Goal: Communication & Community: Answer question/provide support

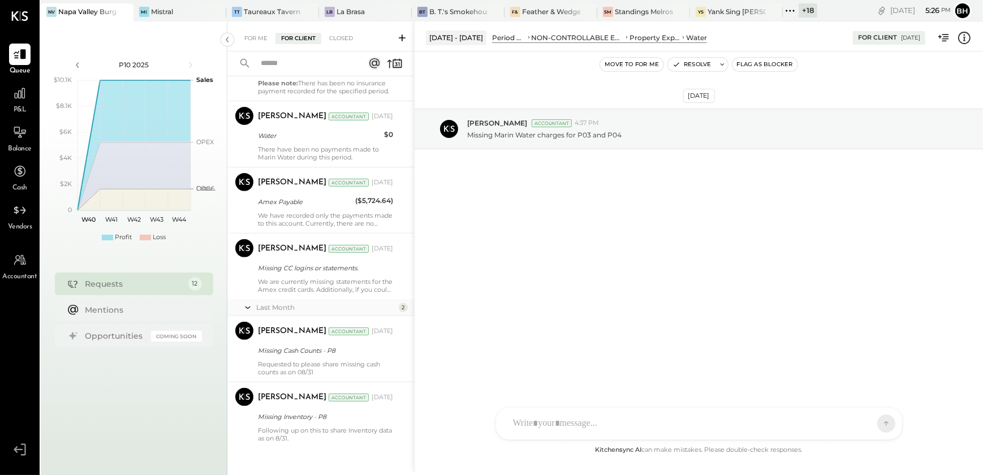
scroll to position [584, 0]
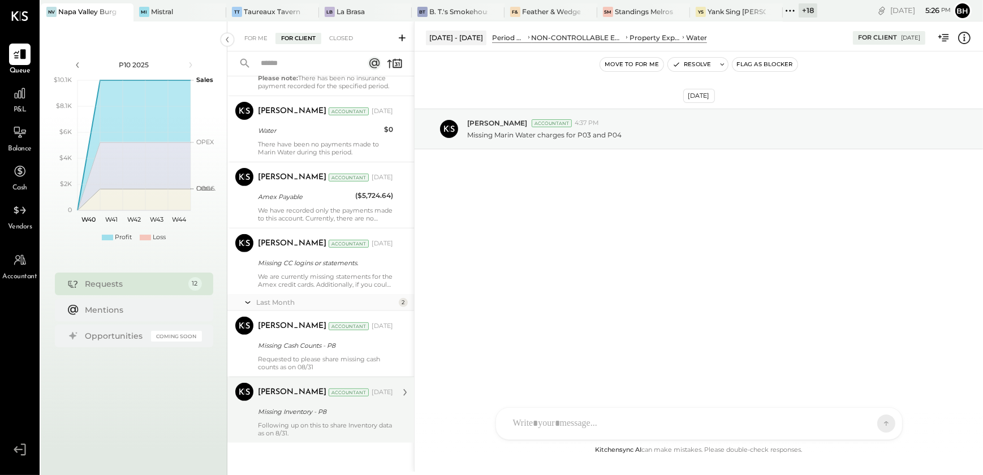
click at [293, 417] on div "Missing Inventory - P8" at bounding box center [324, 412] width 132 height 14
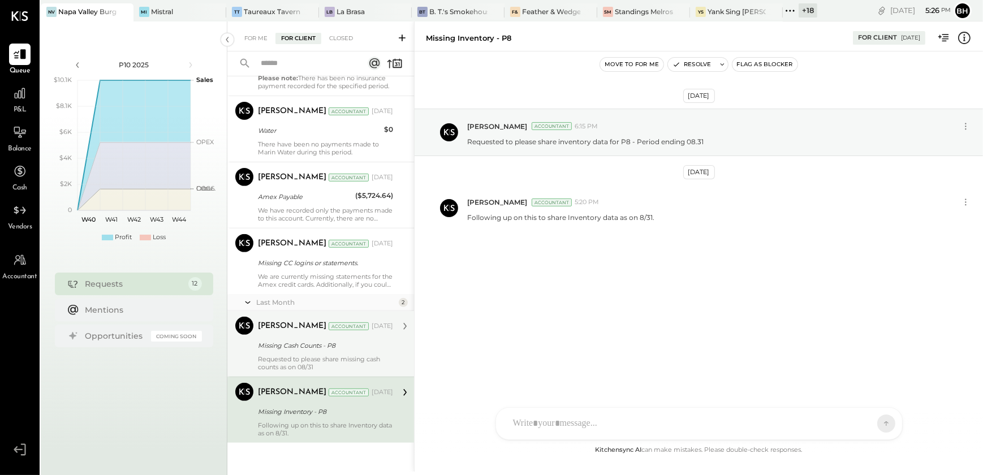
click at [313, 351] on div "Missing Cash Counts - P8" at bounding box center [324, 346] width 132 height 14
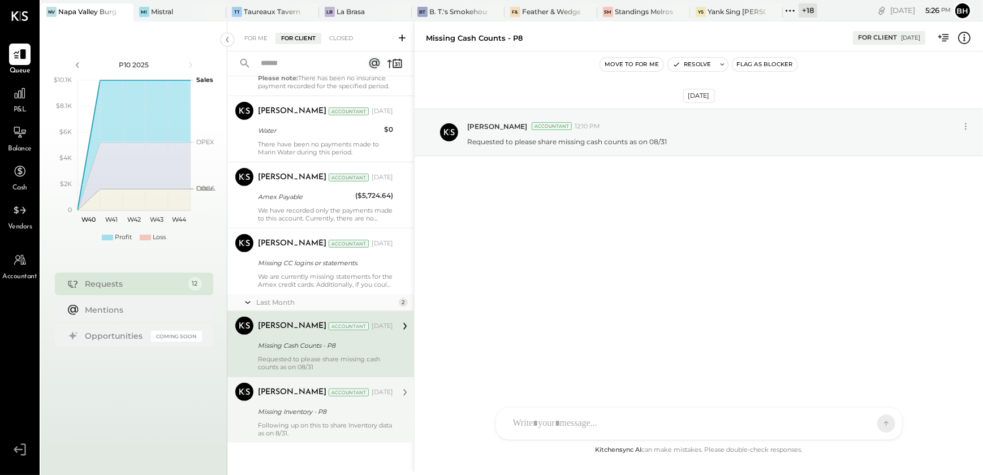
click at [305, 397] on div "[PERSON_NAME] Accountant [DATE]" at bounding box center [325, 393] width 135 height 16
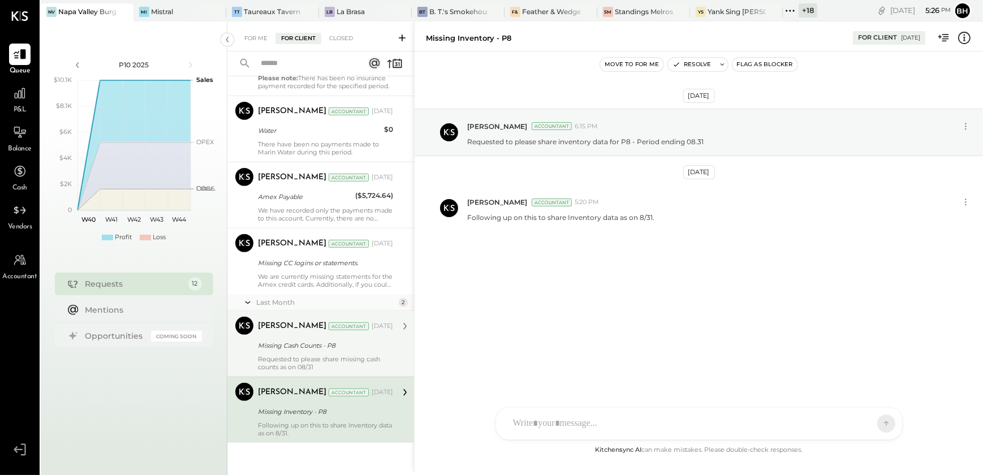
click at [314, 356] on div "Requested to please share missing cash counts as on 08/31" at bounding box center [325, 363] width 135 height 16
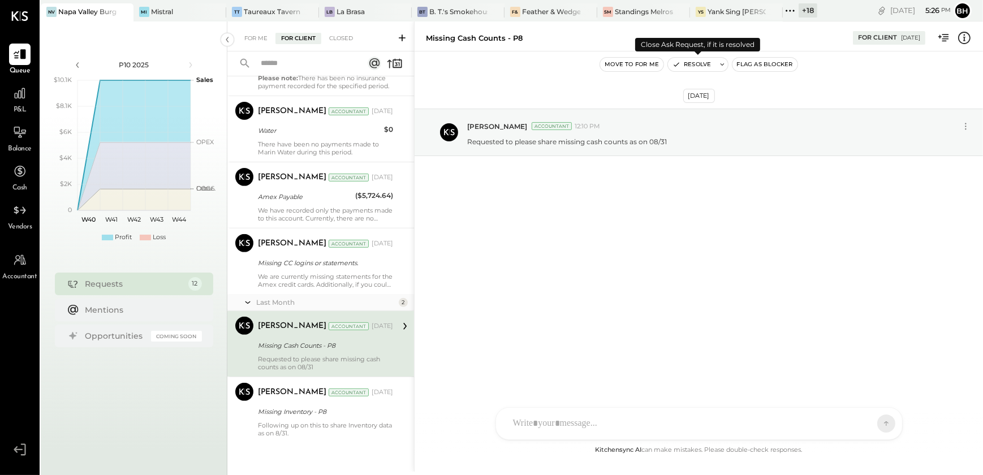
click at [688, 61] on button "Resolve" at bounding box center [692, 65] width 48 height 14
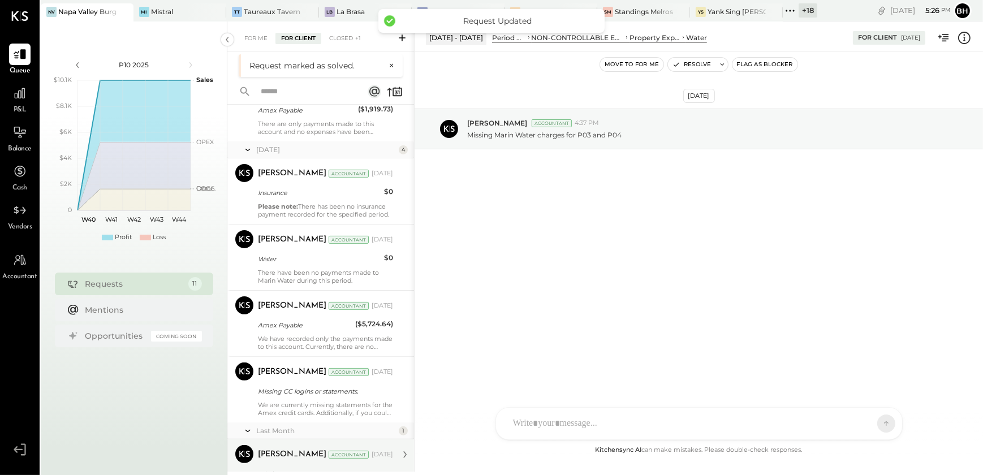
scroll to position [518, 0]
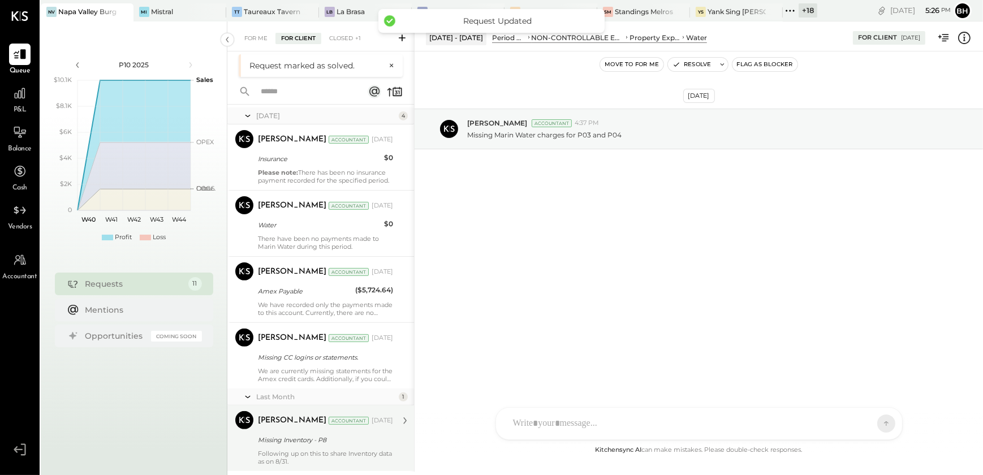
click at [313, 455] on div "Following up on this to share Inventory data as on 8/31." at bounding box center [325, 458] width 135 height 16
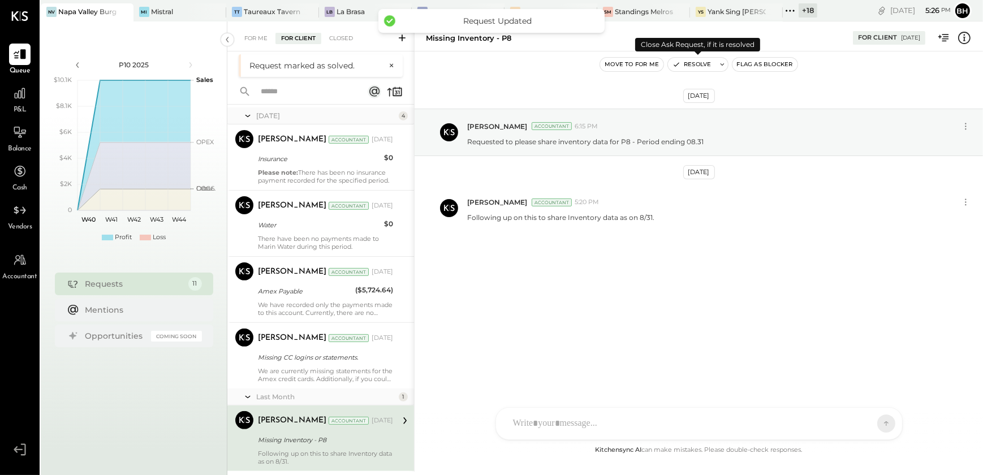
click at [697, 62] on button "Resolve" at bounding box center [692, 65] width 48 height 14
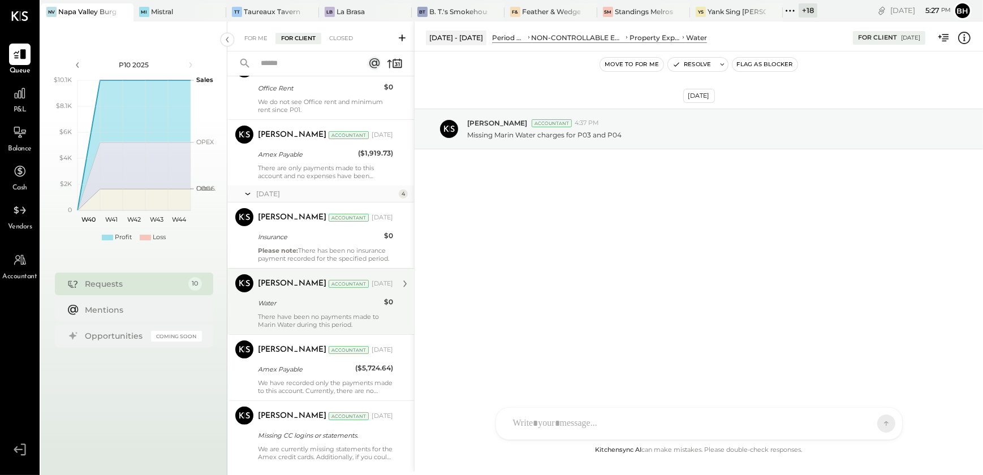
scroll to position [435, 0]
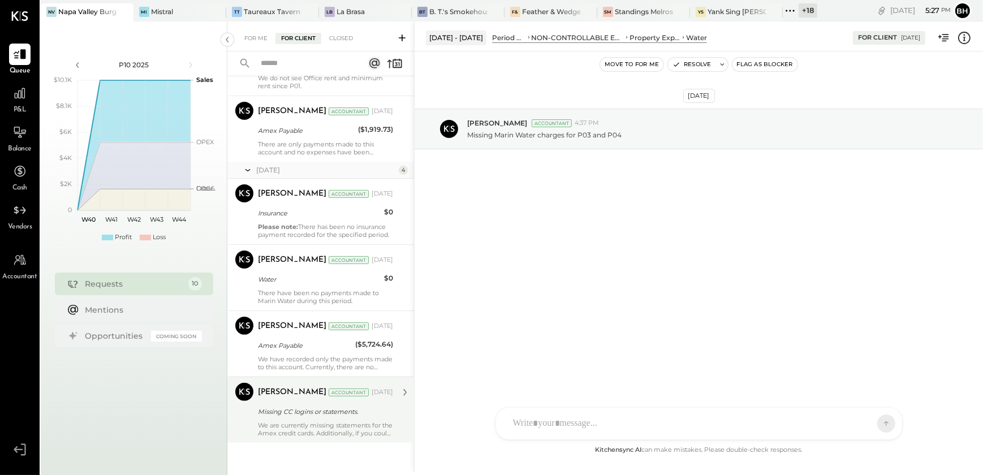
click at [356, 421] on div "We are currently missing statements for the Amex credit cards. Additionally, if…" at bounding box center [325, 429] width 135 height 16
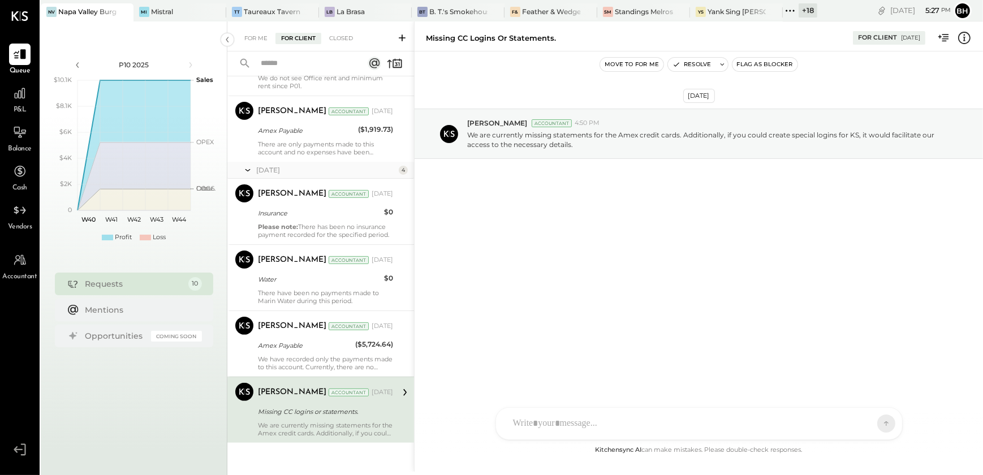
click at [668, 430] on div "AM [PERSON_NAME] J jmcmanus DS [PERSON_NAME] SM [PERSON_NAME] SN [PERSON_NAME] …" at bounding box center [698, 423] width 407 height 33
click at [873, 420] on icon at bounding box center [877, 422] width 10 height 11
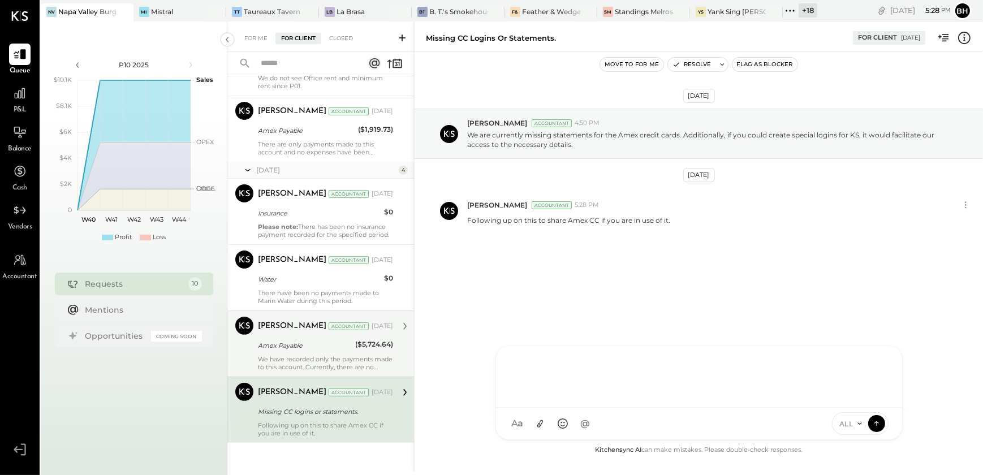
click at [320, 347] on div "Amex Payable" at bounding box center [305, 345] width 94 height 11
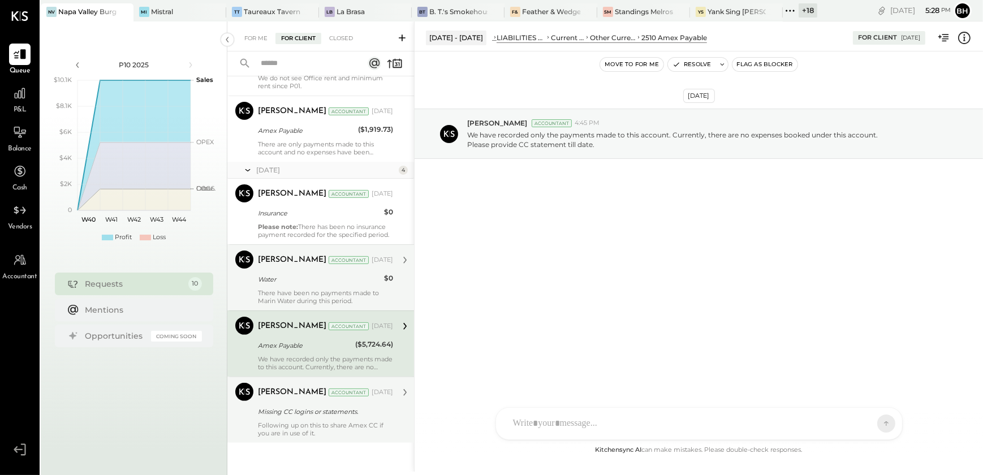
click at [324, 292] on div "There have been no payments made to Marin Water during this period." at bounding box center [325, 297] width 135 height 16
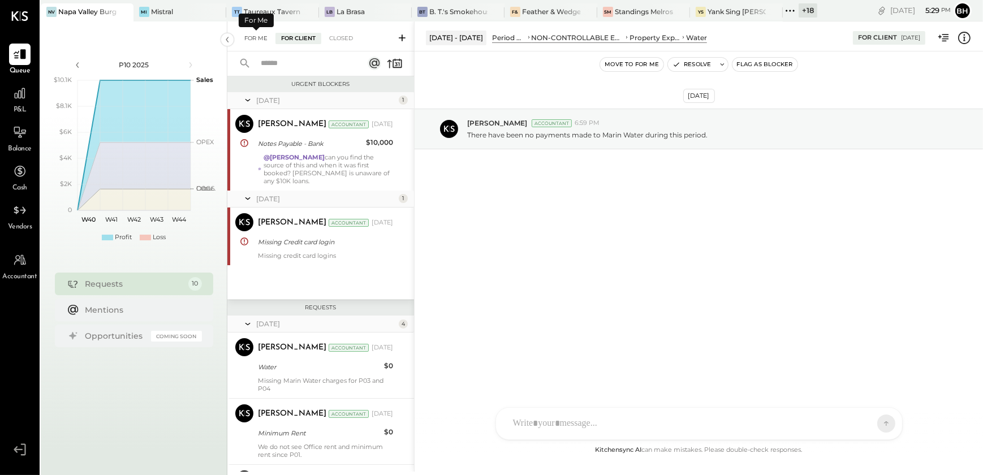
click at [253, 40] on div "For Me" at bounding box center [256, 38] width 35 height 11
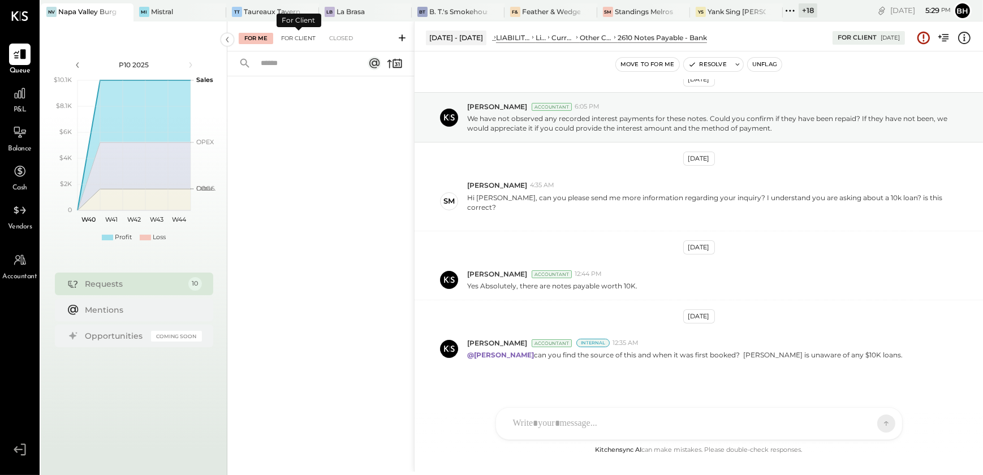
click at [292, 35] on div "For Client" at bounding box center [298, 38] width 46 height 11
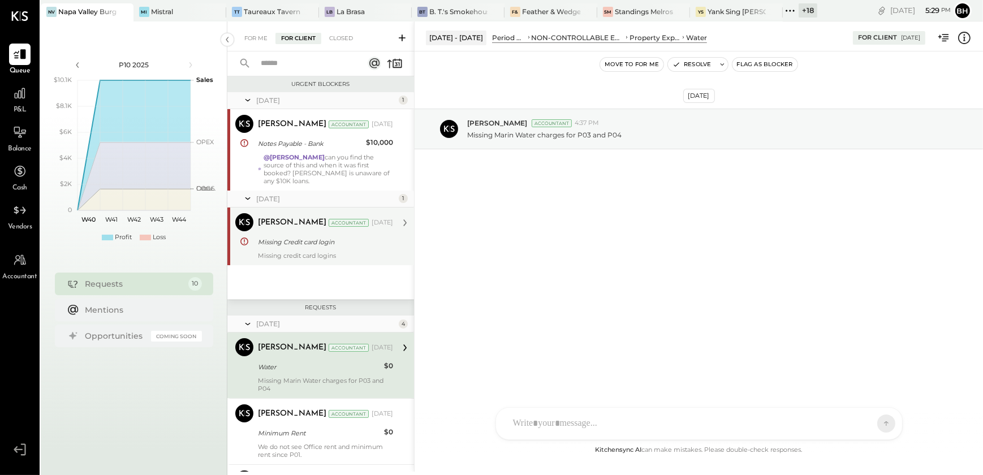
click at [294, 238] on div "Missing Credit card login" at bounding box center [324, 241] width 132 height 11
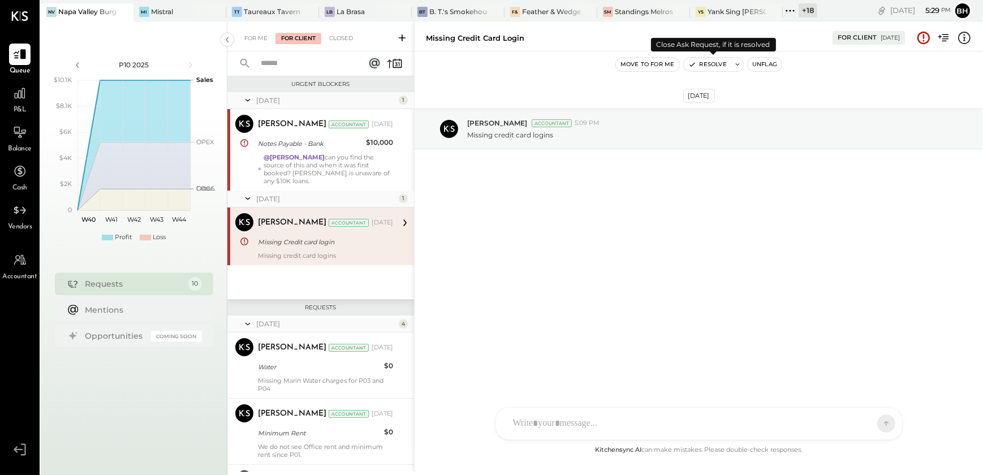
drag, startPoint x: 708, startPoint y: 67, endPoint x: 710, endPoint y: 94, distance: 27.8
click at [708, 66] on button "Resolve" at bounding box center [708, 65] width 48 height 14
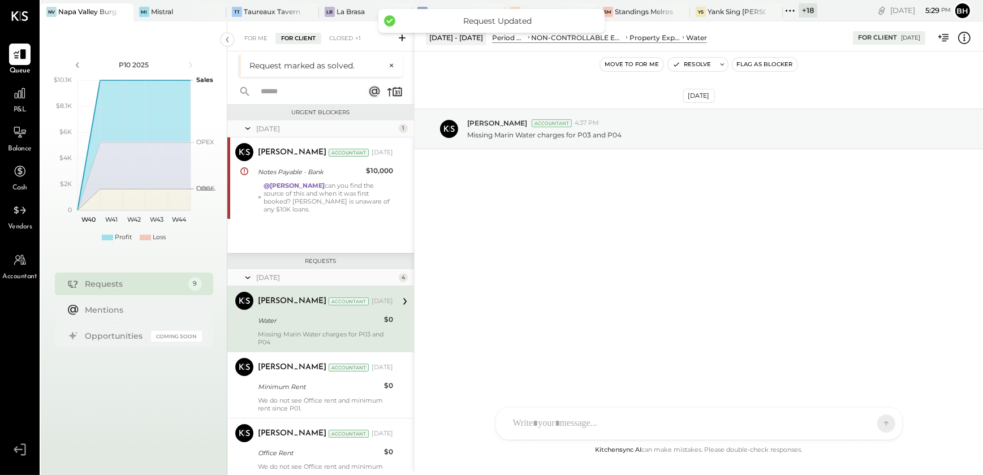
scroll to position [15, 0]
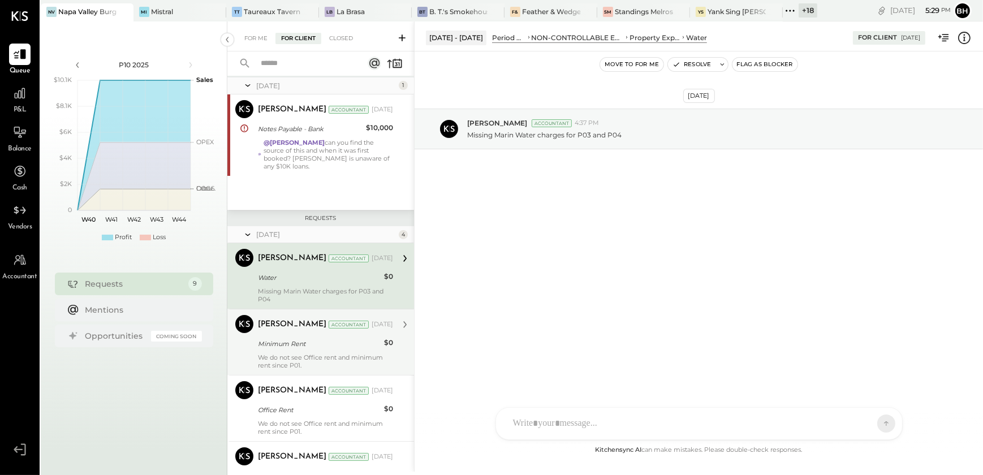
click at [317, 354] on div "We do not see Office rent and minimum rent since P01." at bounding box center [325, 361] width 135 height 16
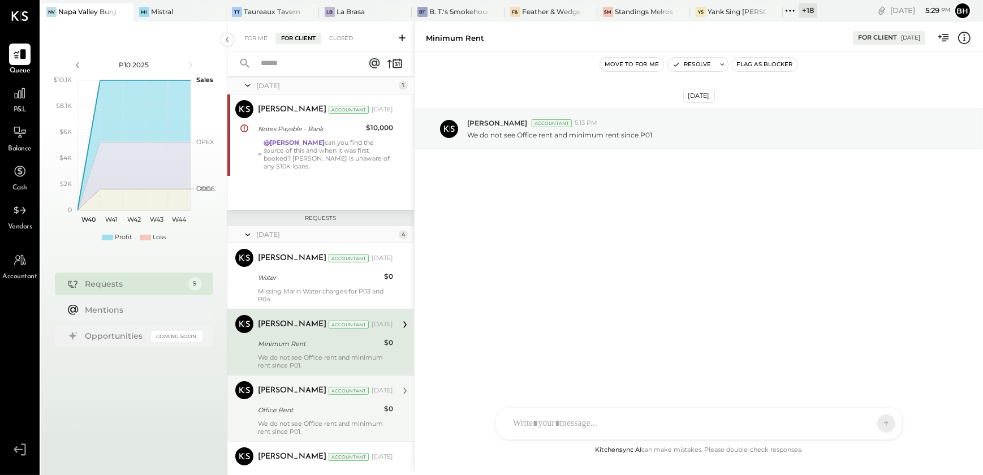
click at [283, 411] on div "Office Rent" at bounding box center [319, 409] width 123 height 11
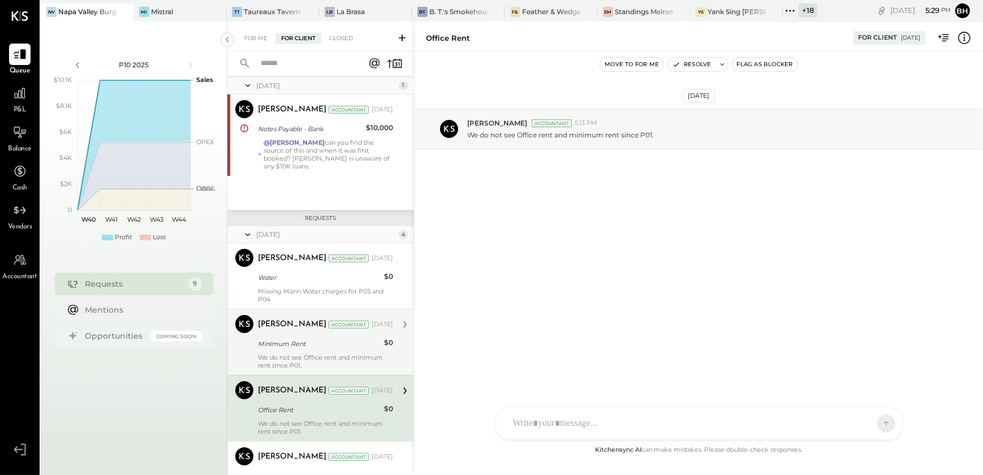
click at [300, 342] on div "Minimum Rent" at bounding box center [319, 343] width 123 height 11
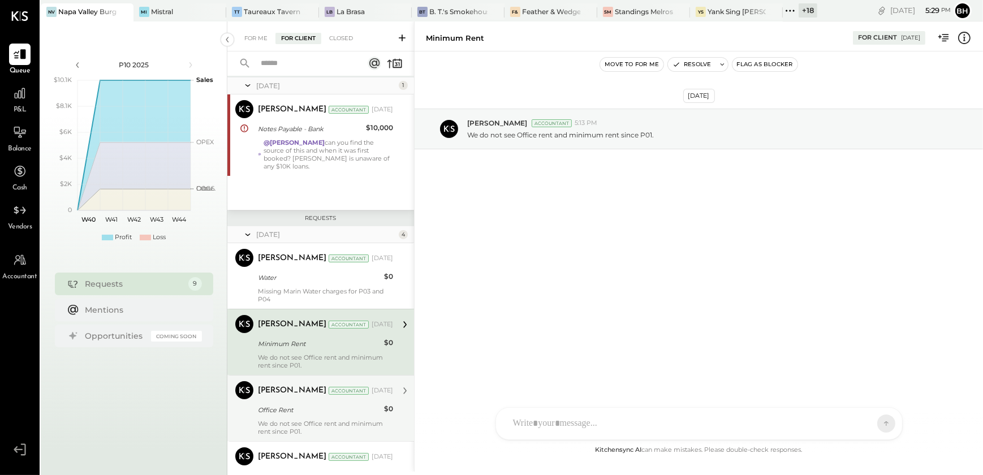
click at [299, 395] on div "[PERSON_NAME]" at bounding box center [292, 390] width 68 height 11
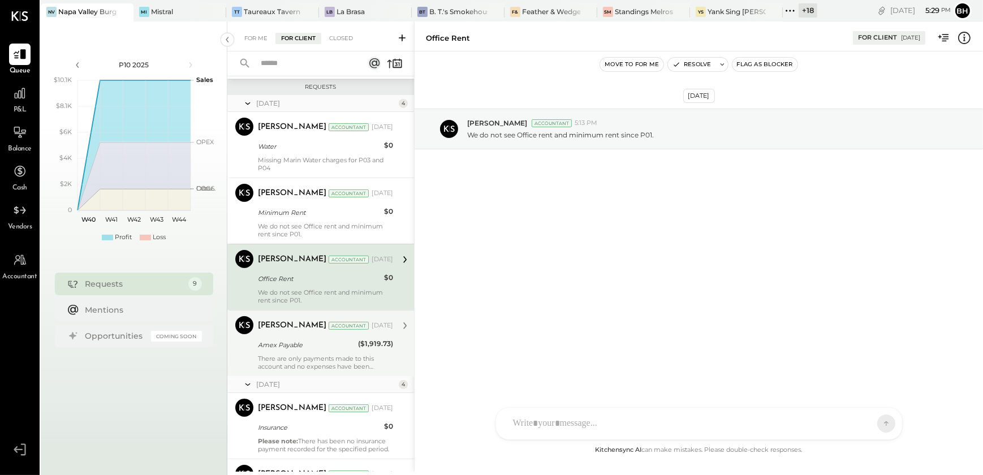
scroll to position [169, 0]
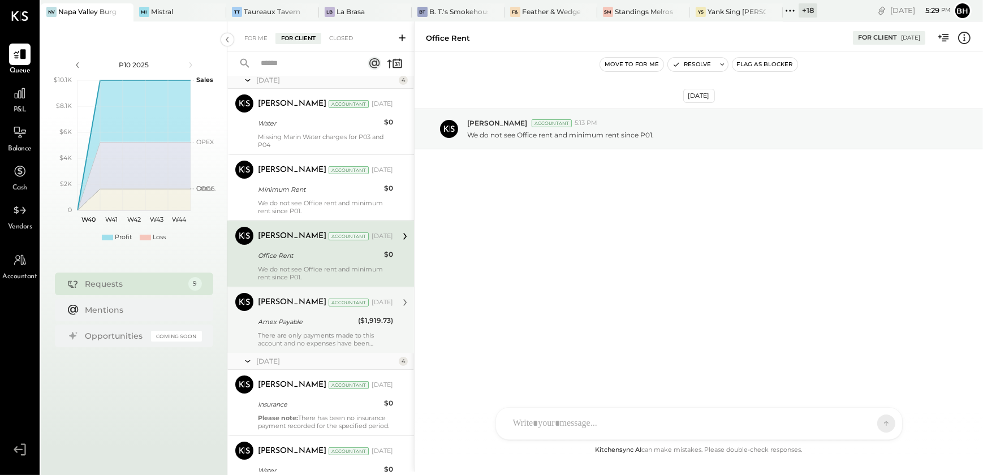
click at [319, 337] on div "There are only payments made to this account and no expenses have been booked, …" at bounding box center [325, 339] width 135 height 16
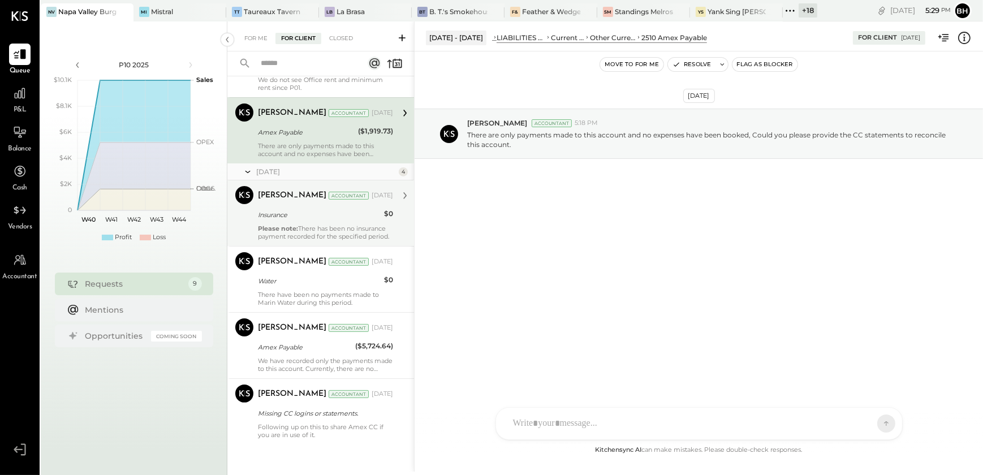
scroll to position [360, 0]
click at [326, 230] on div "Please note: There has been no insurance payment recorded for the specified per…" at bounding box center [325, 231] width 135 height 16
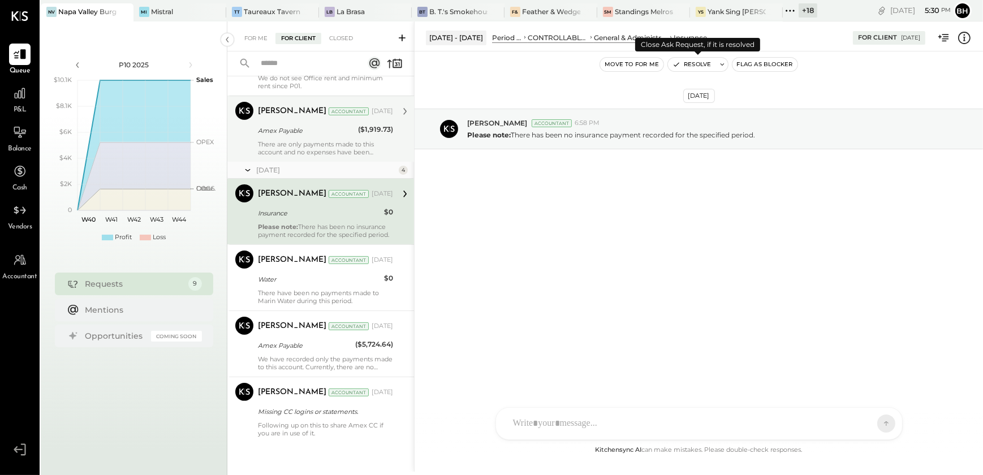
click at [690, 67] on button "Resolve" at bounding box center [692, 65] width 48 height 14
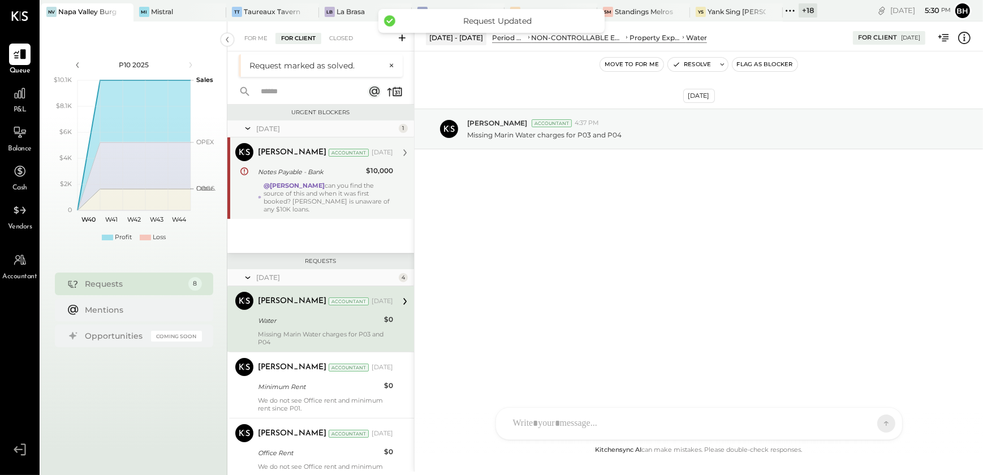
click at [339, 206] on div "@[PERSON_NAME] can you find the source of this and when it was first booked? [P…" at bounding box center [329, 198] width 130 height 32
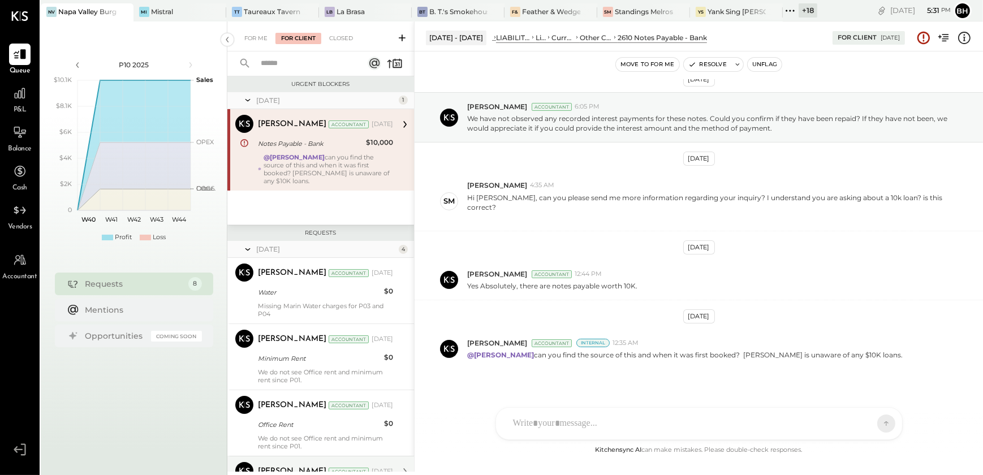
click at [399, 36] on icon at bounding box center [401, 37] width 11 height 11
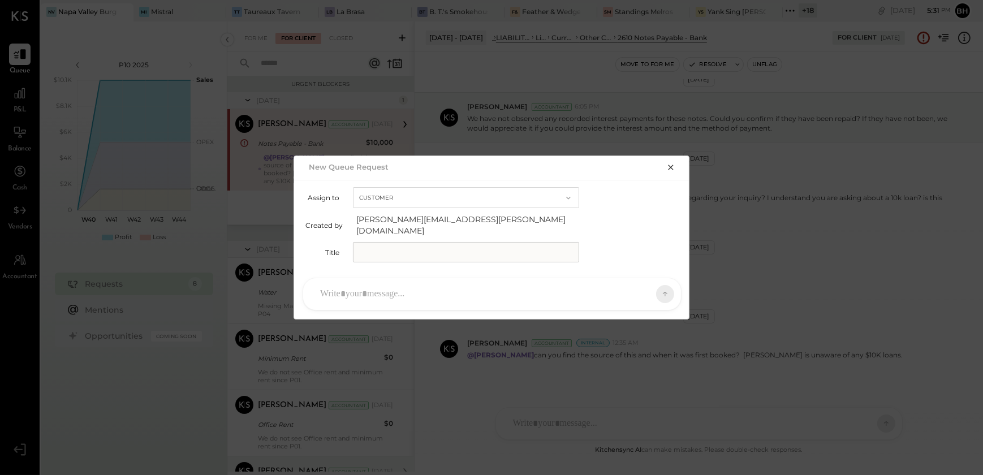
click at [380, 256] on input "text" at bounding box center [466, 252] width 226 height 20
type input "**********"
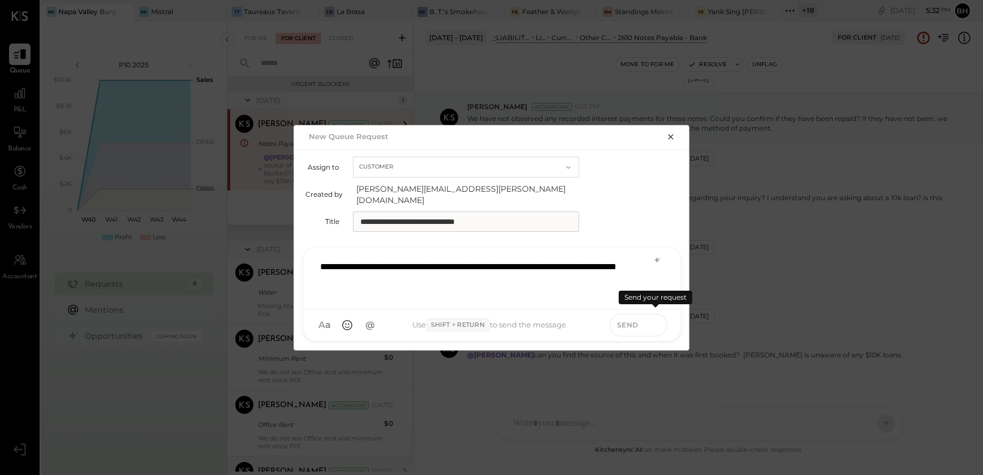
click at [659, 319] on icon at bounding box center [655, 324] width 10 height 11
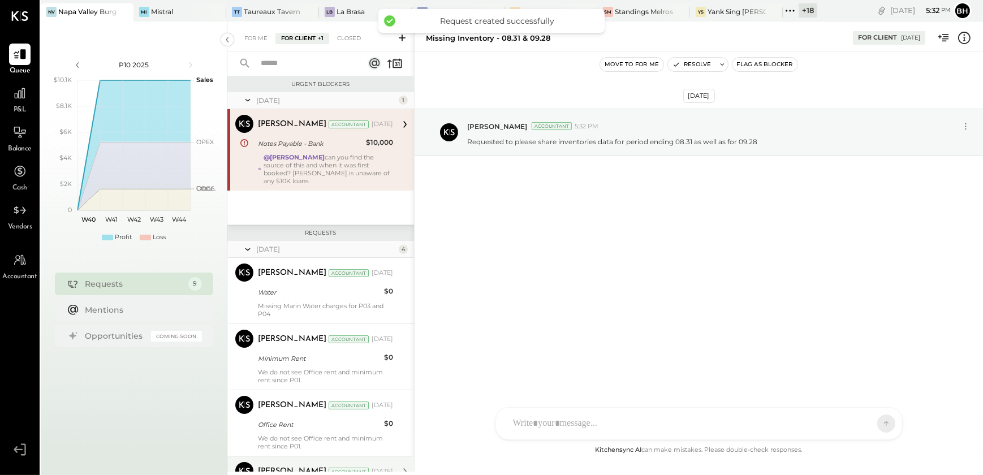
scroll to position [377, 0]
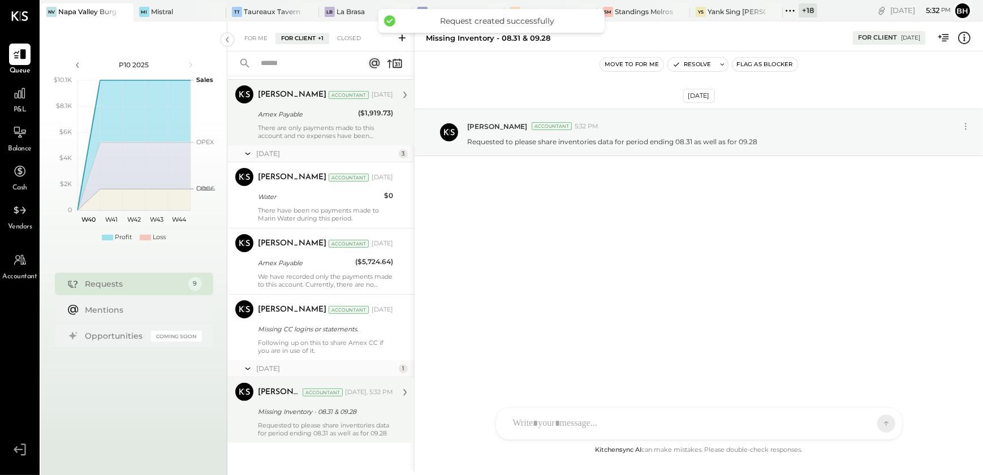
click at [301, 429] on div "Requested to please share inventories data for period ending 08.31 as well as f…" at bounding box center [325, 429] width 135 height 16
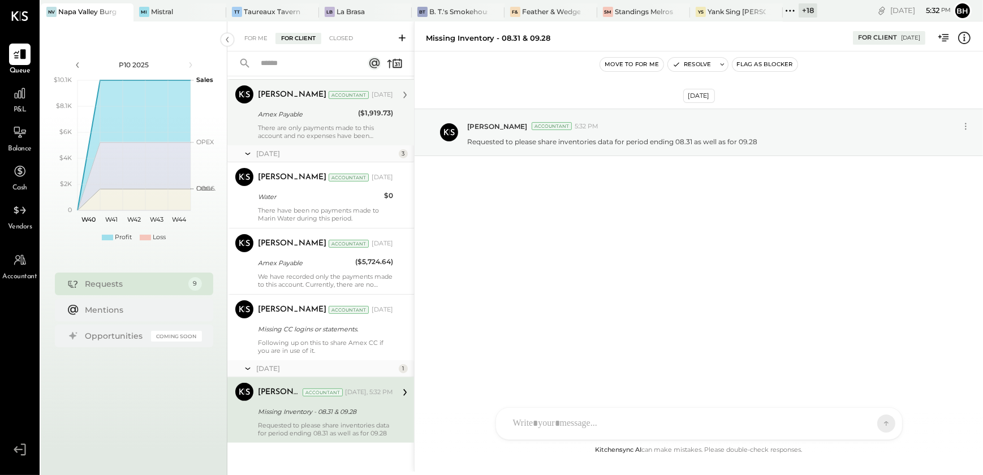
click at [404, 40] on icon at bounding box center [401, 37] width 11 height 11
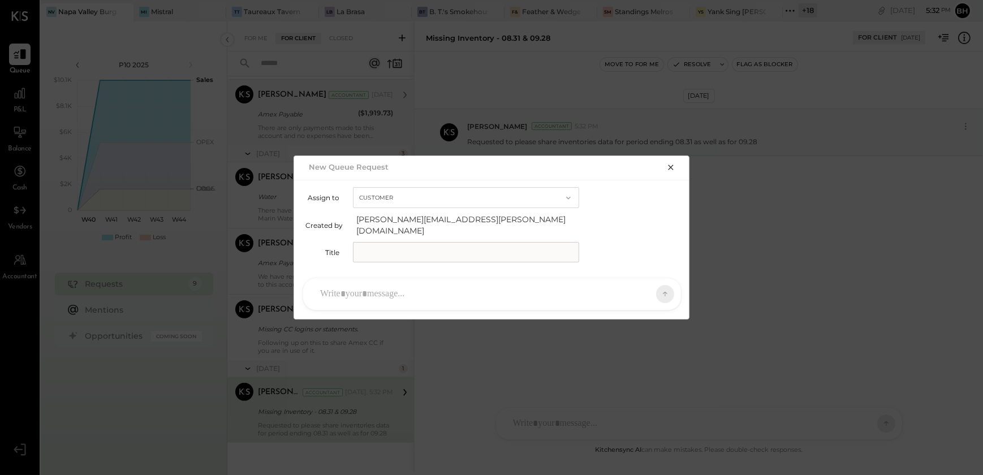
click at [406, 248] on input "text" at bounding box center [466, 252] width 226 height 20
type input "**********"
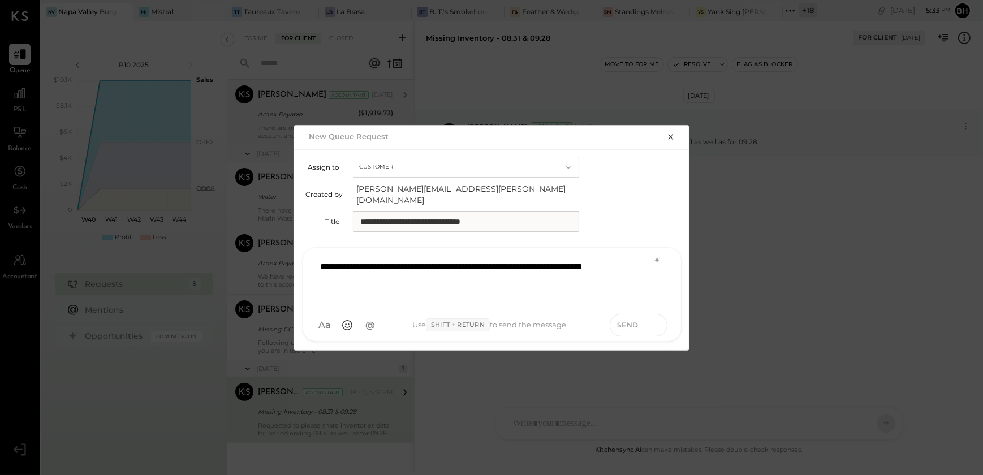
click at [654, 319] on icon at bounding box center [655, 324] width 10 height 11
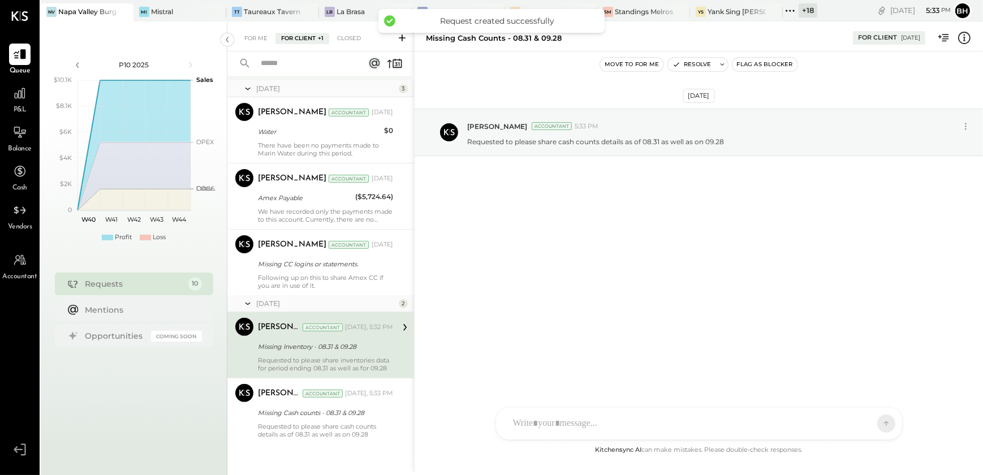
scroll to position [443, 0]
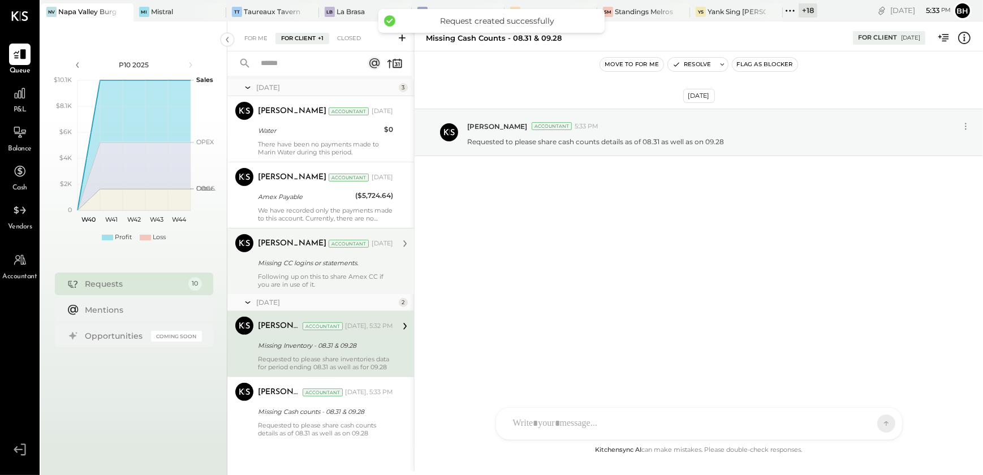
click at [330, 281] on div "Following up on this to share Amex CC if you are in use of it." at bounding box center [325, 281] width 135 height 16
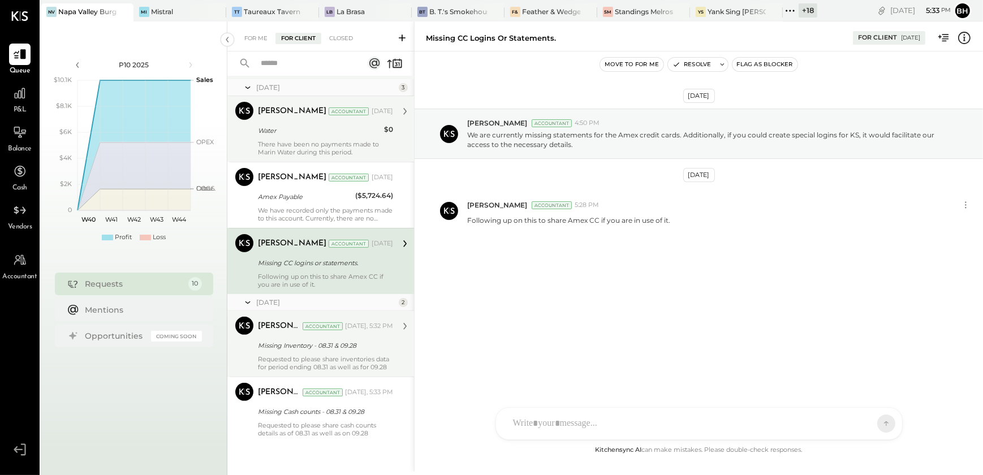
click at [317, 158] on div "[PERSON_NAME] Accountant [PERSON_NAME] Accountant [DATE] Water $0 There have be…" at bounding box center [320, 129] width 187 height 66
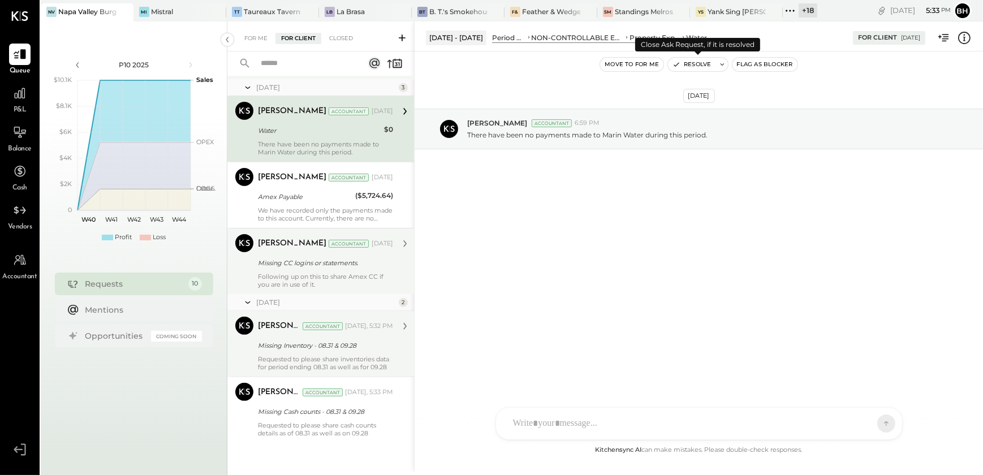
click at [680, 63] on button "Resolve" at bounding box center [692, 65] width 48 height 14
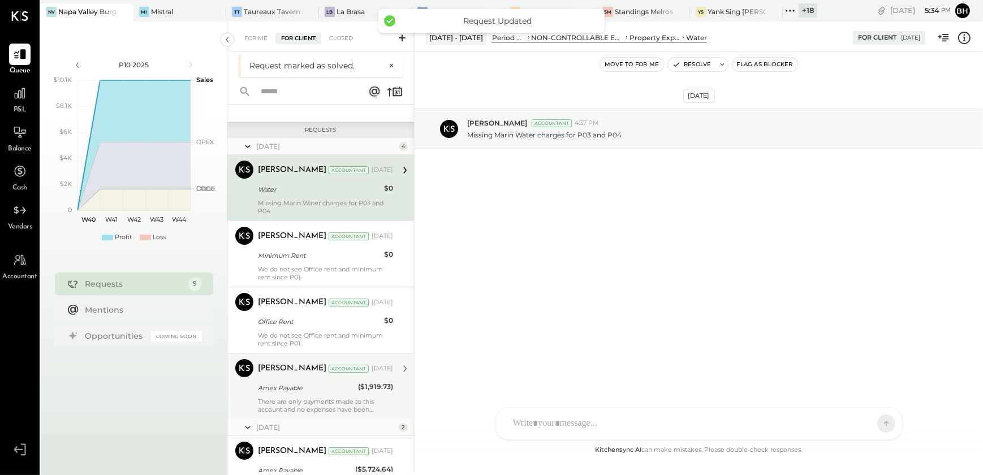
scroll to position [119, 0]
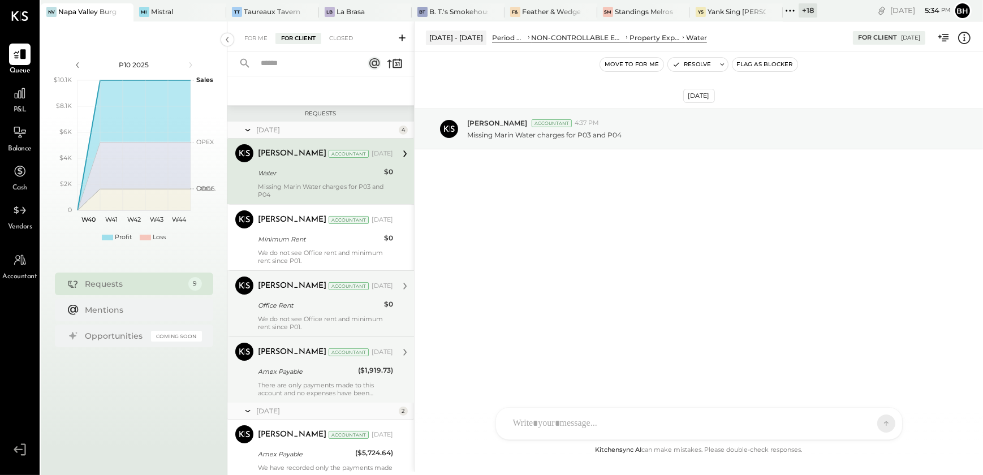
click at [307, 315] on div "We do not see Office rent and minimum rent since P01." at bounding box center [325, 323] width 135 height 16
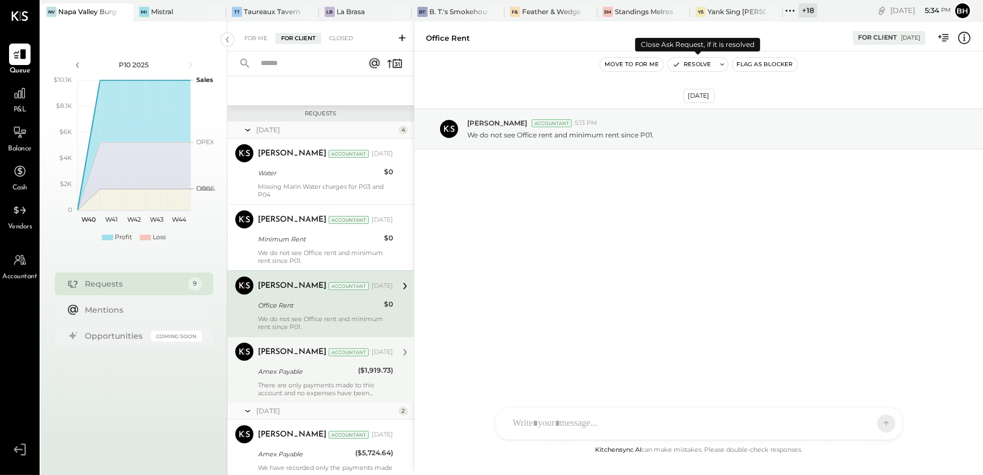
click at [701, 65] on button "Resolve" at bounding box center [692, 65] width 48 height 14
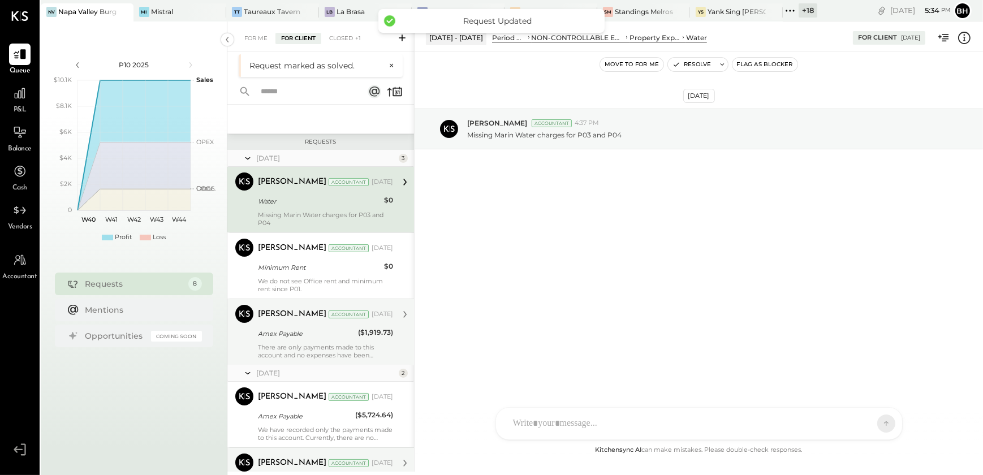
scroll to position [14, 0]
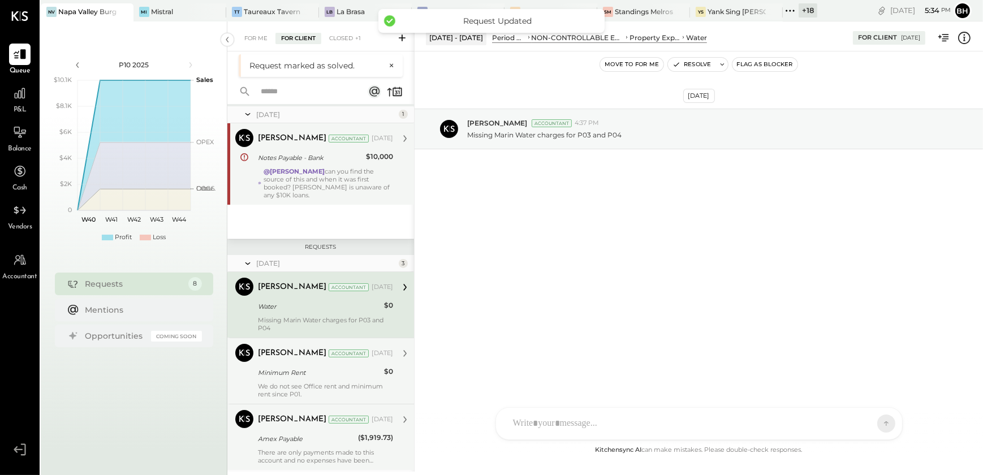
click at [312, 372] on div "Minimum Rent" at bounding box center [319, 372] width 123 height 11
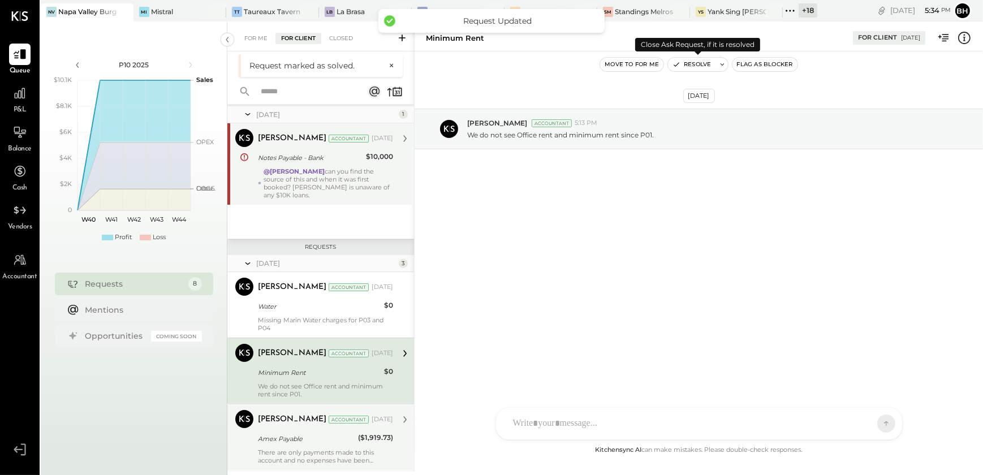
click at [688, 62] on button "Resolve" at bounding box center [692, 65] width 48 height 14
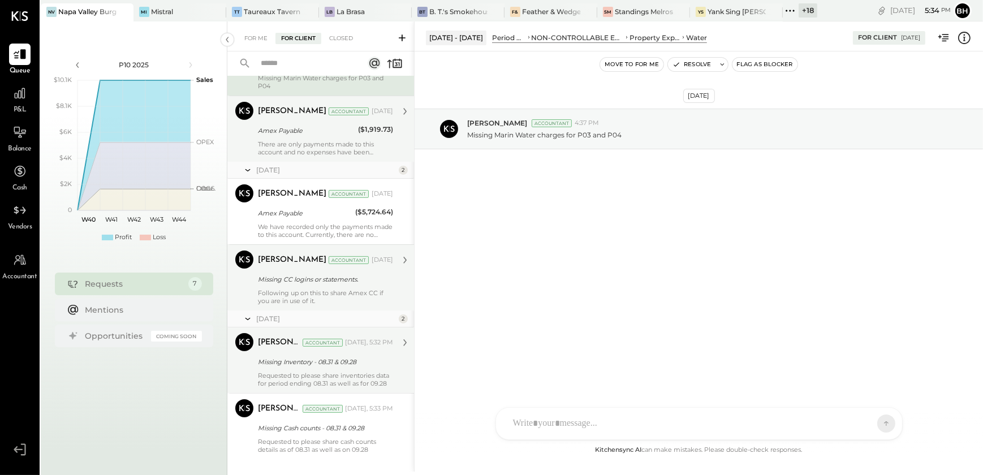
scroll to position [244, 0]
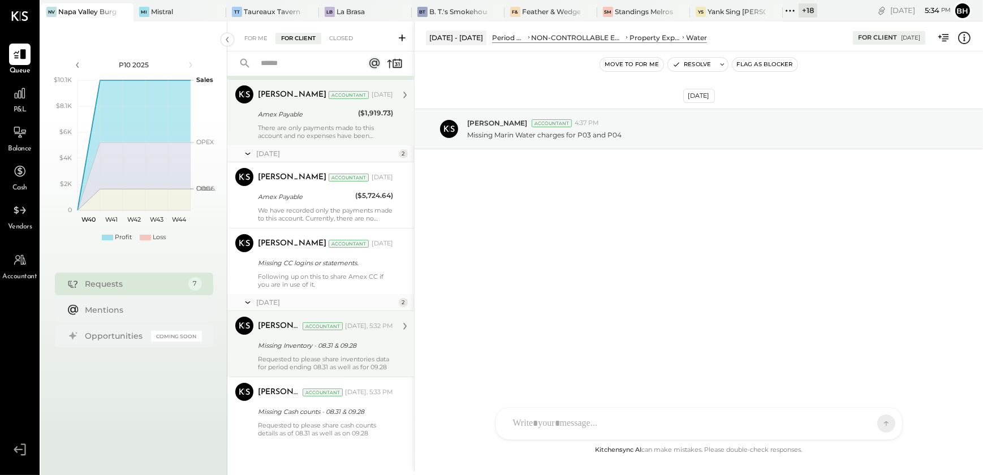
click at [343, 270] on div "[PERSON_NAME] Accountant [DATE] Missing CC logins or statements. Following up o…" at bounding box center [325, 261] width 135 height 54
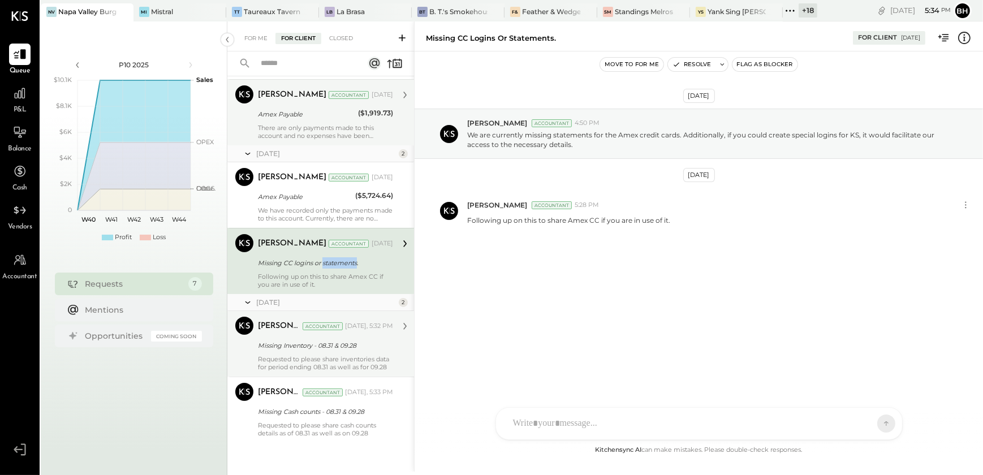
click at [343, 270] on div "[PERSON_NAME] Accountant [DATE] Missing CC logins or statements. Following up o…" at bounding box center [325, 261] width 135 height 54
click at [582, 287] on div "[DATE] [PERSON_NAME] Accountant 4:50 PM We are currently missing statements for…" at bounding box center [699, 200] width 568 height 240
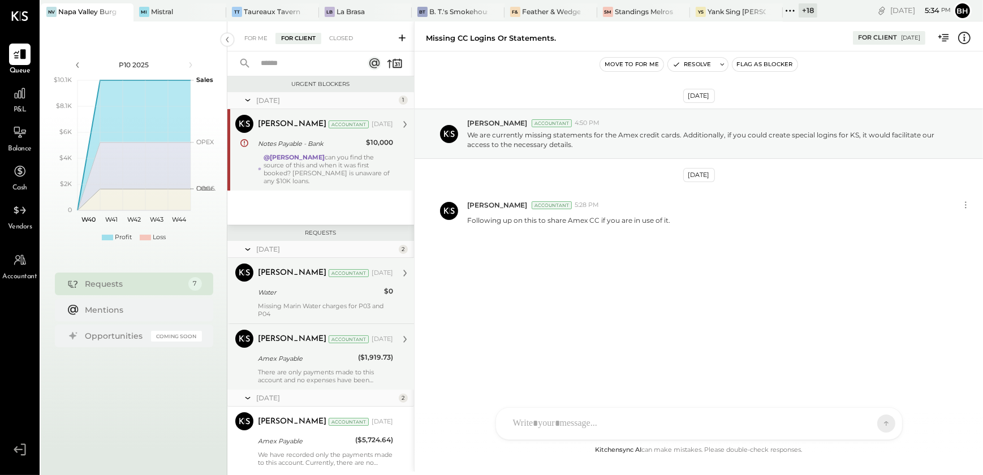
click at [321, 299] on div "[PERSON_NAME] Accountant [DATE] Water $0 Missing Marin Water charges for P03 an…" at bounding box center [325, 291] width 135 height 54
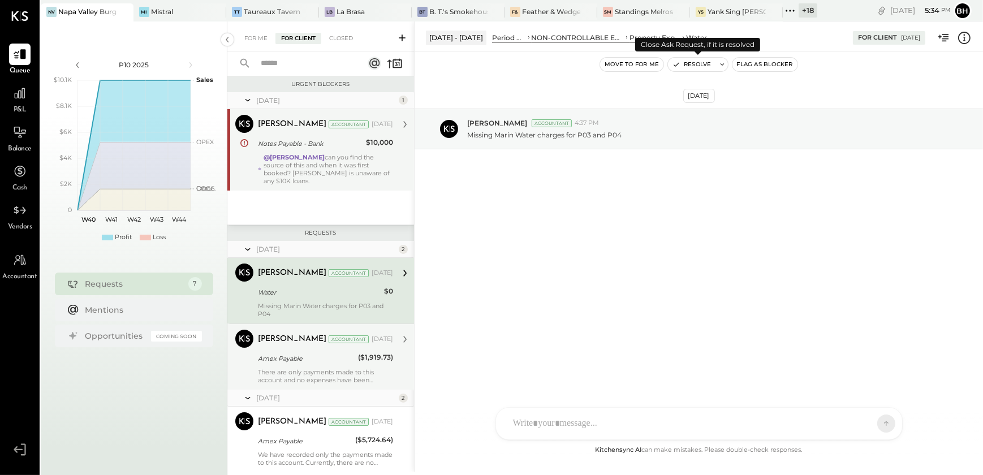
click at [698, 66] on button "Resolve" at bounding box center [692, 65] width 48 height 14
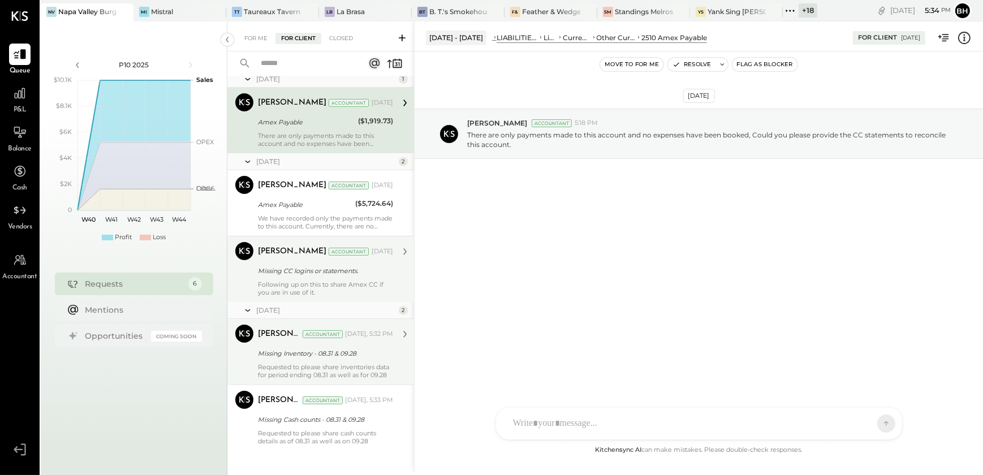
scroll to position [178, 0]
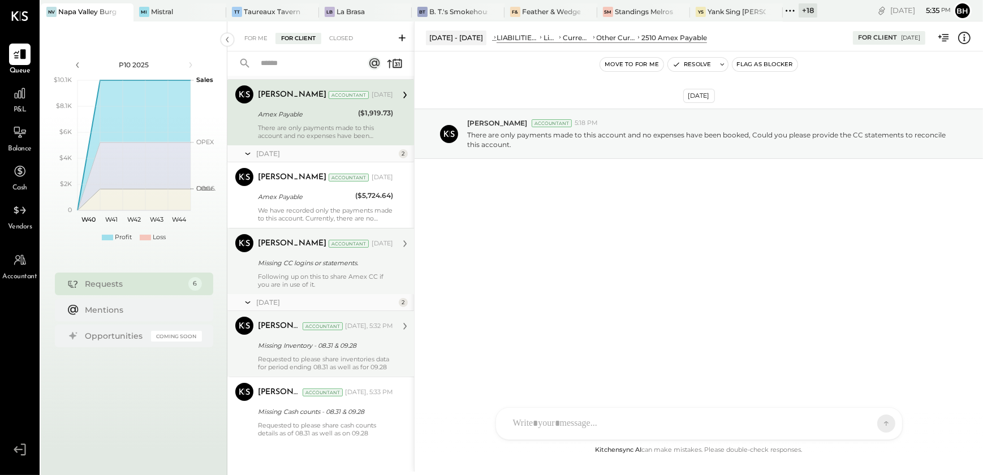
click at [317, 265] on div "Missing CC logins or statements." at bounding box center [324, 262] width 132 height 11
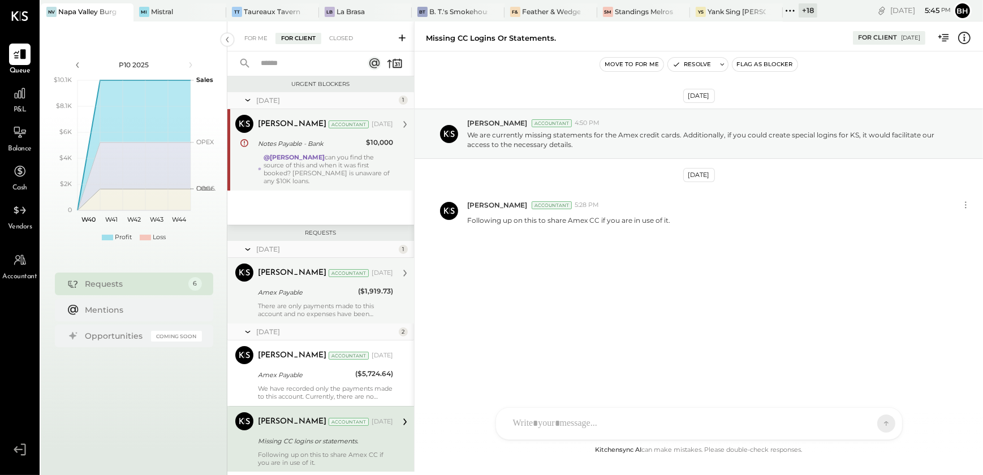
click at [323, 180] on div "@[PERSON_NAME] can you find the source of this and when it was first booked? [P…" at bounding box center [329, 169] width 130 height 32
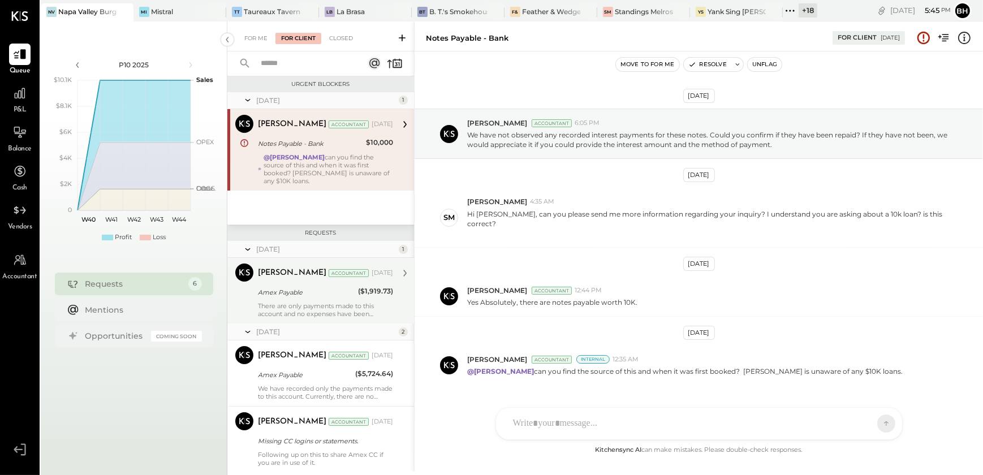
scroll to position [16, 0]
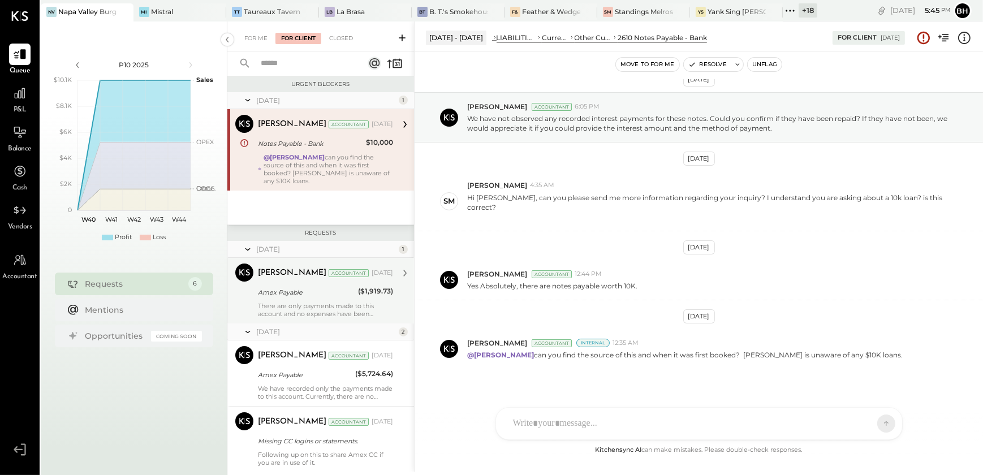
click at [305, 307] on div "There are only payments made to this account and no expenses have been booked, …" at bounding box center [325, 310] width 135 height 16
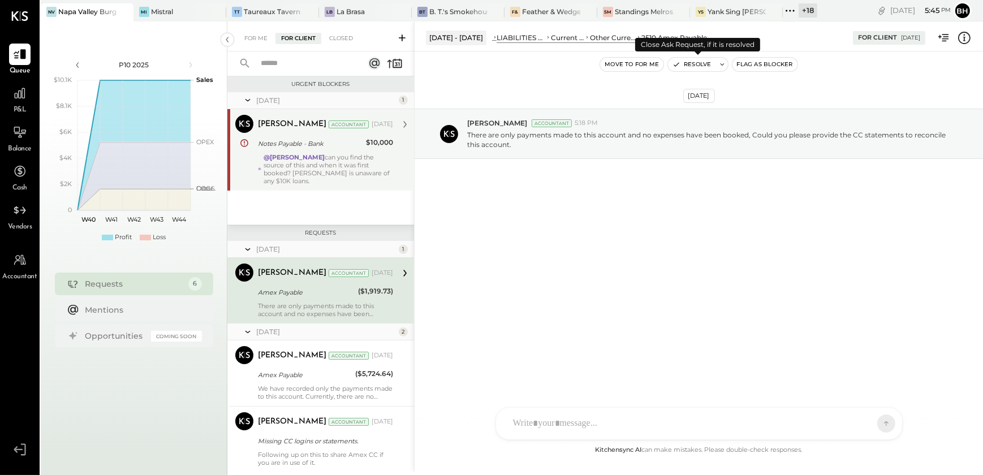
click at [702, 66] on button "Resolve" at bounding box center [692, 65] width 48 height 14
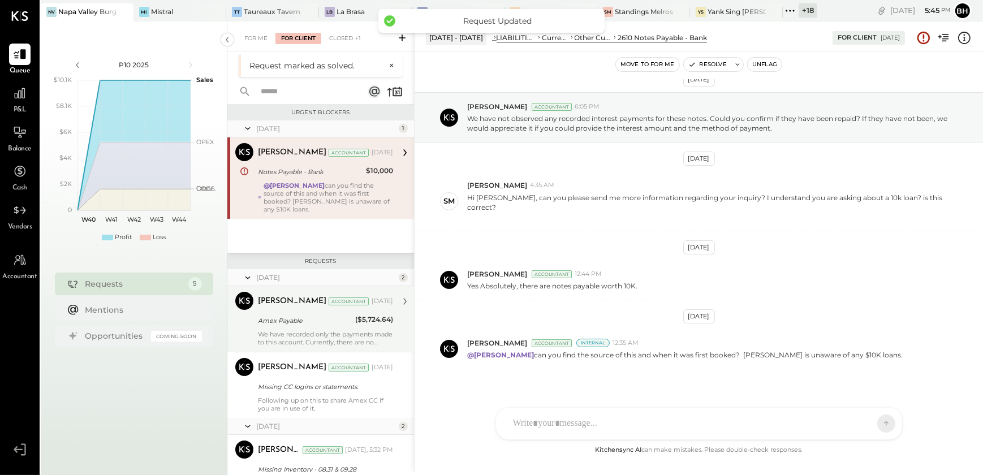
click at [278, 337] on div "We have recorded only the payments made to this account. Currently, there are n…" at bounding box center [325, 338] width 135 height 16
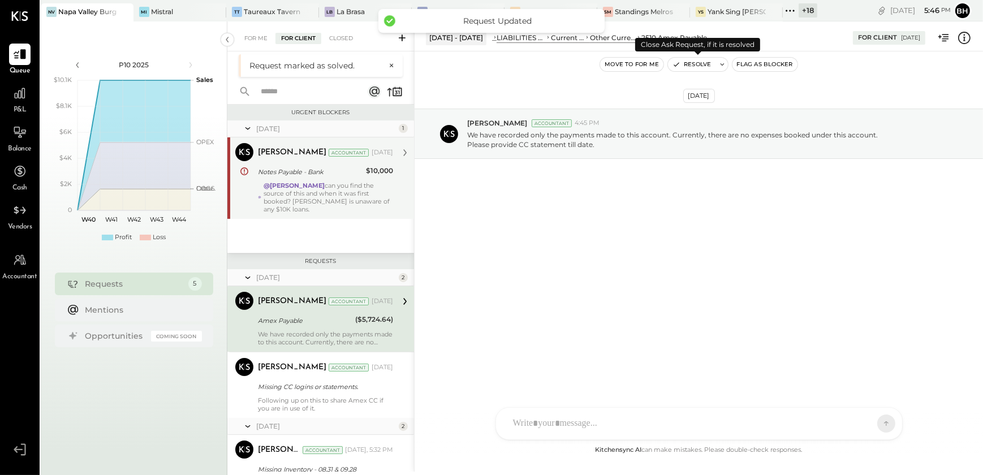
click at [701, 62] on button "Resolve" at bounding box center [692, 65] width 48 height 14
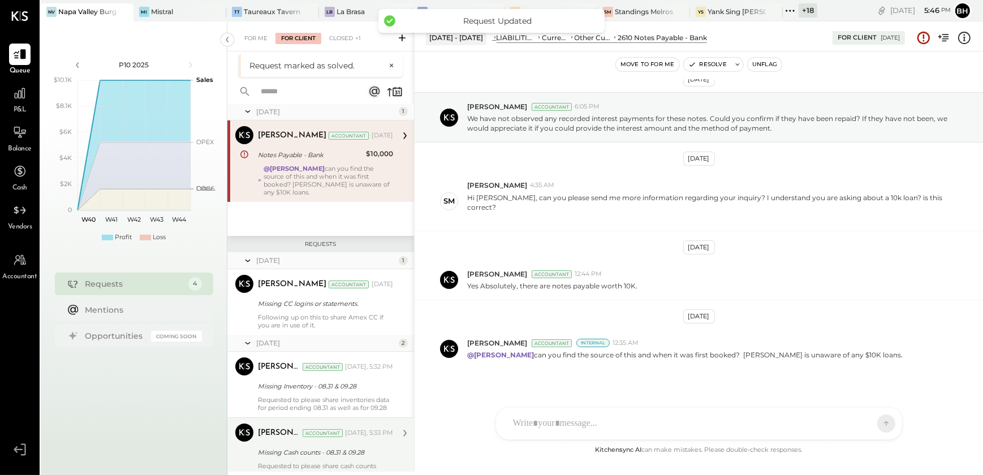
scroll to position [29, 0]
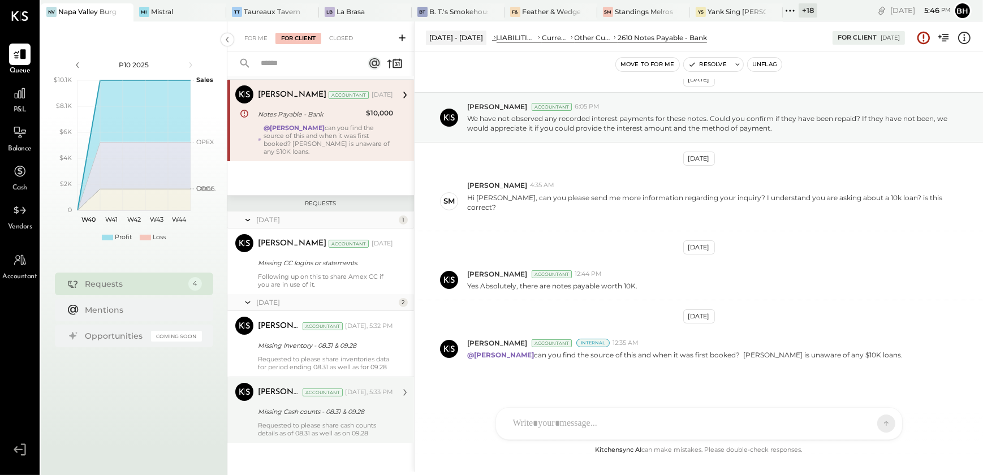
click at [340, 145] on div "@[PERSON_NAME] can you find the source of this and when it was first booked? [P…" at bounding box center [329, 140] width 130 height 32
